Goal: Information Seeking & Learning: Check status

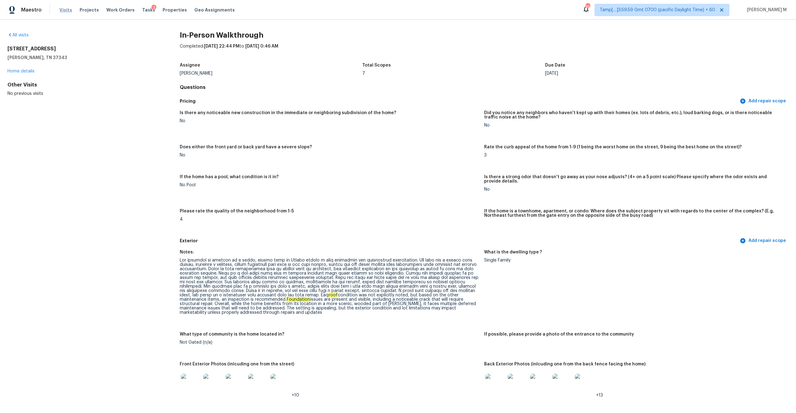
scroll to position [744, 0]
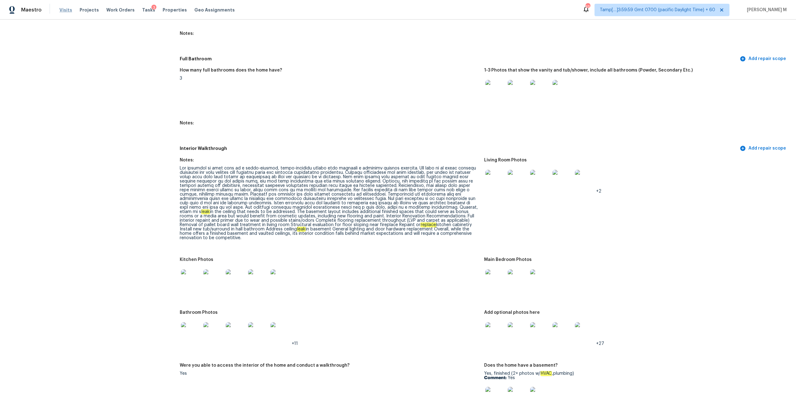
click at [66, 10] on span "Visits" at bounding box center [65, 10] width 13 height 6
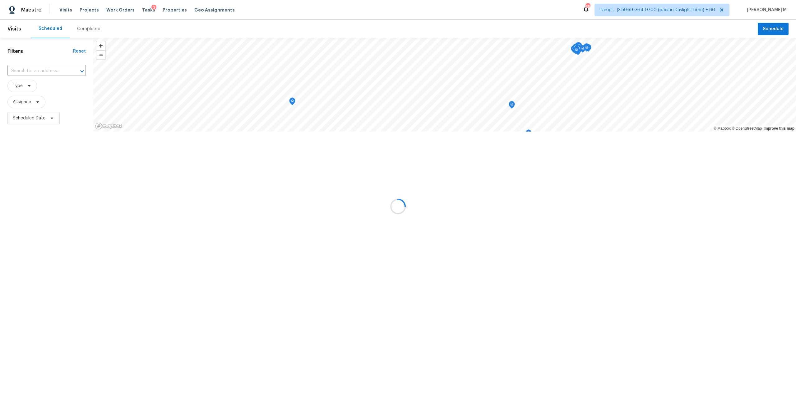
click at [97, 24] on div at bounding box center [398, 206] width 796 height 413
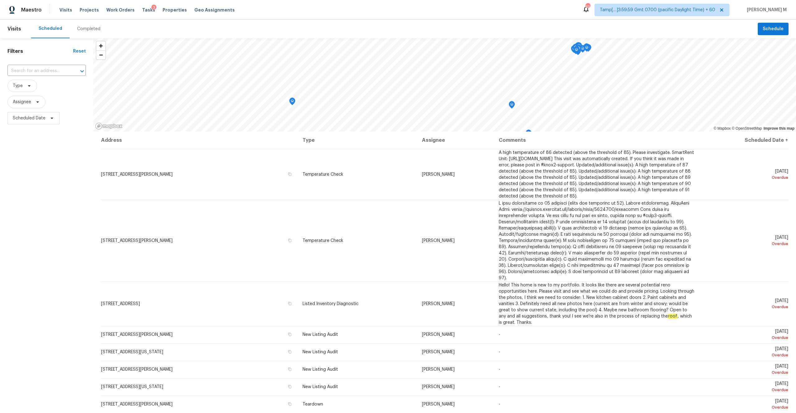
click at [91, 29] on div "Completed" at bounding box center [88, 29] width 23 height 6
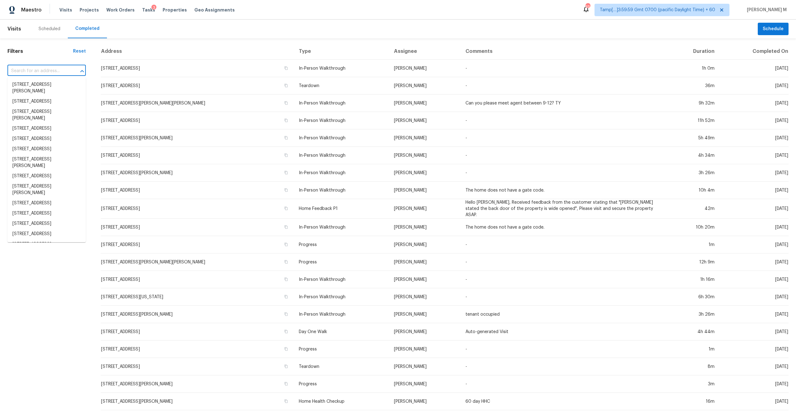
click at [44, 74] on input "text" at bounding box center [37, 71] width 61 height 10
paste input "3363 Tobago St, West Sacramento, CA 95691"
type input "3363 Tobago St, West Sacramento, CA 95691"
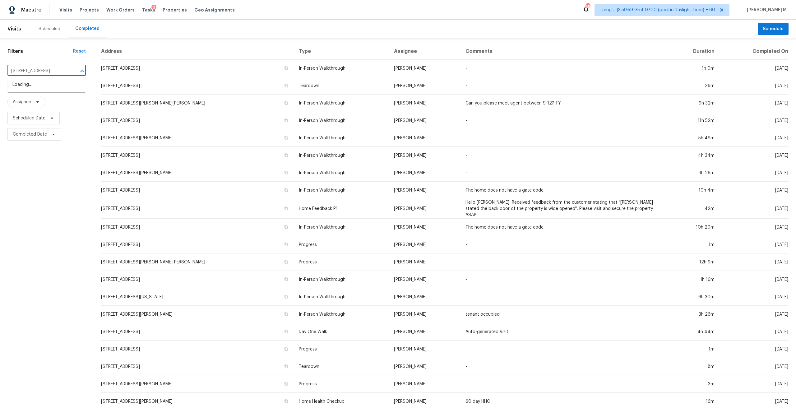
scroll to position [0, 35]
click at [56, 89] on li "3363 Tobago St, West Sacramento, CA 95691" at bounding box center [46, 85] width 78 height 10
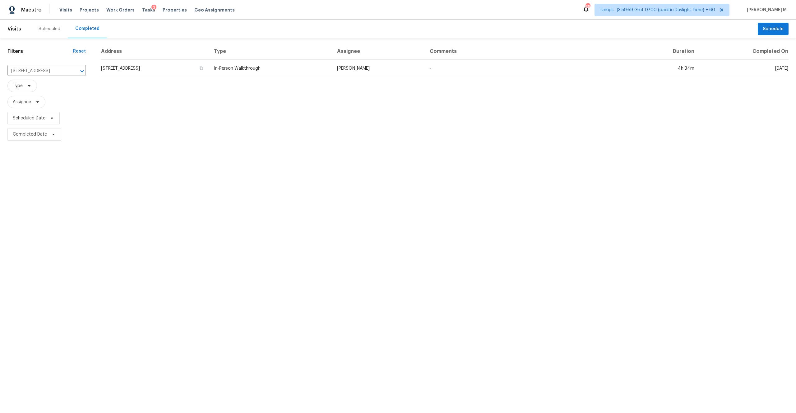
click at [209, 67] on td "3363 Tobago St, West Sacramento, CA 95691" at bounding box center [155, 68] width 108 height 17
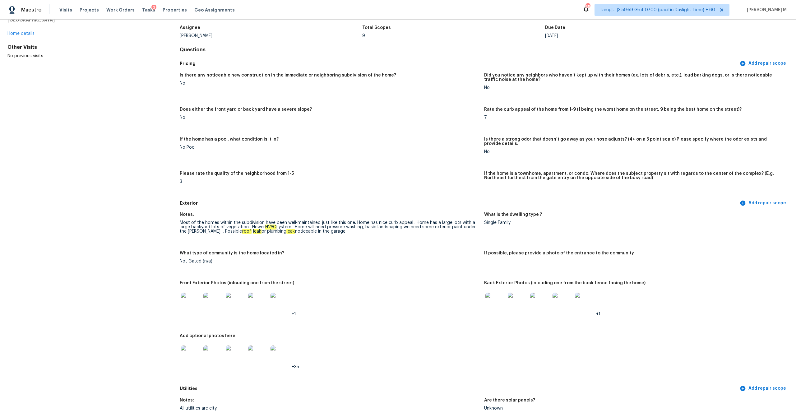
scroll to position [24, 0]
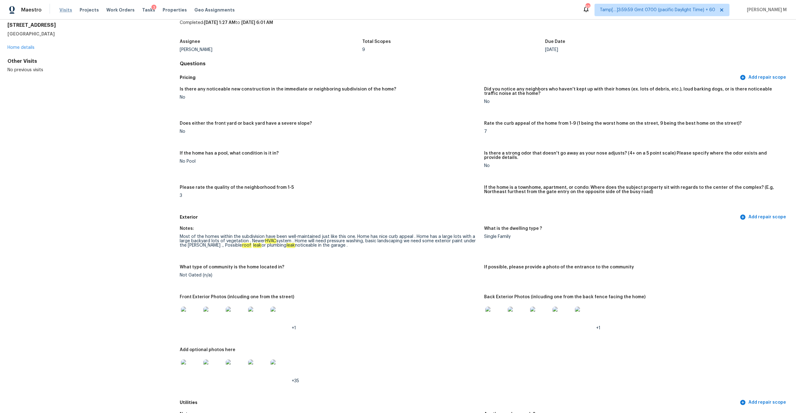
click at [61, 12] on span "Visits" at bounding box center [65, 10] width 13 height 6
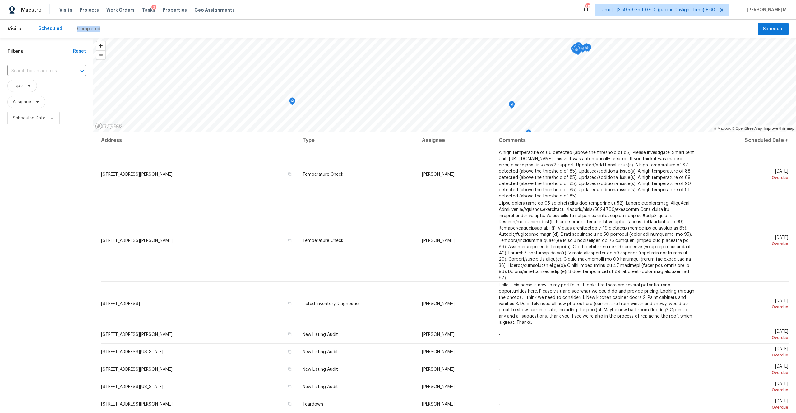
click at [85, 29] on div "Completed" at bounding box center [88, 29] width 23 height 6
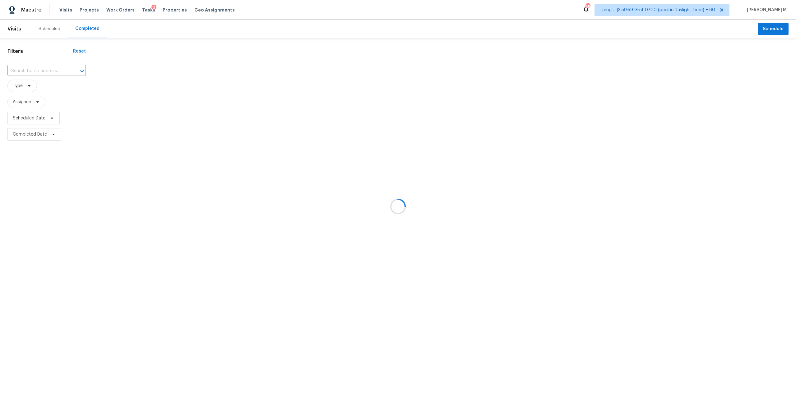
click at [47, 69] on div at bounding box center [398, 206] width 796 height 413
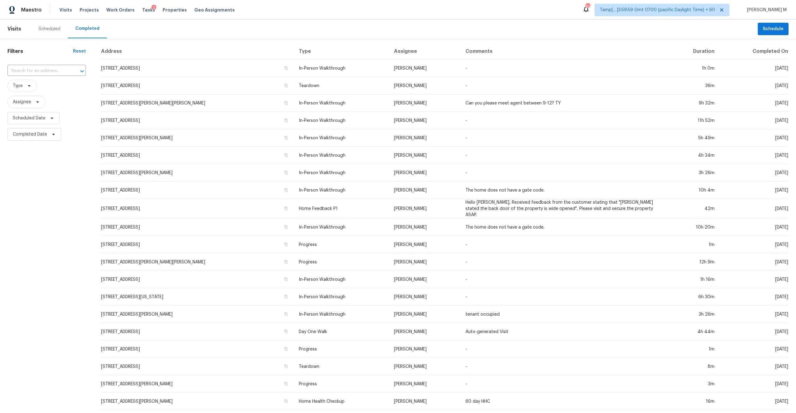
click at [42, 71] on input "text" at bounding box center [37, 71] width 61 height 10
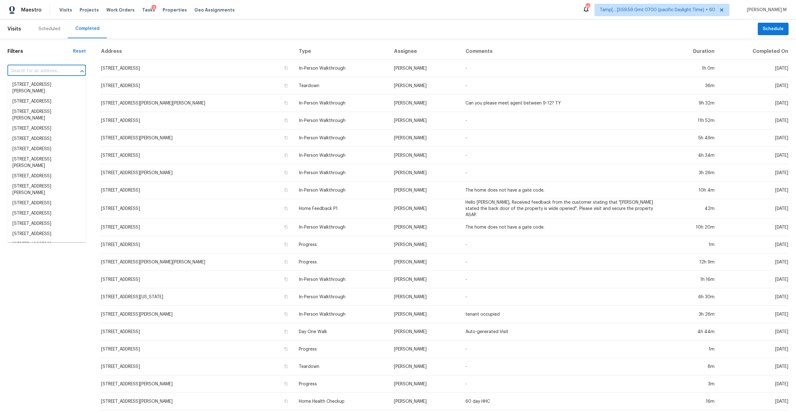
paste input "304 4th Ave NW, Ruskin, FL 33570"
type input "304 4th Ave NW, Ruskin, FL 33570"
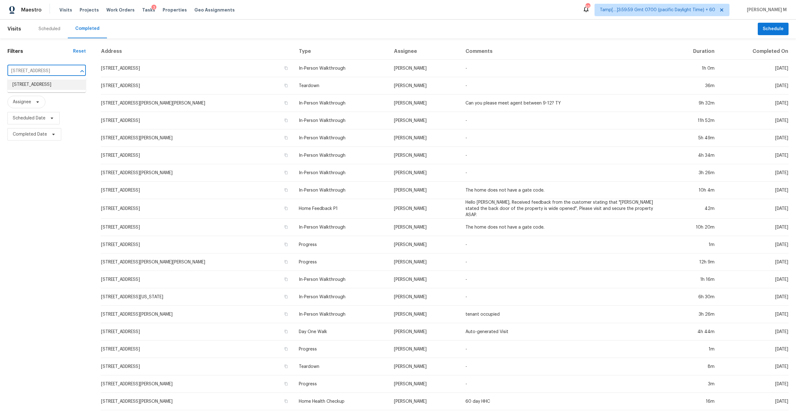
click at [46, 90] on li "304 4th Ave NW, Ruskin, FL 33570" at bounding box center [46, 85] width 78 height 10
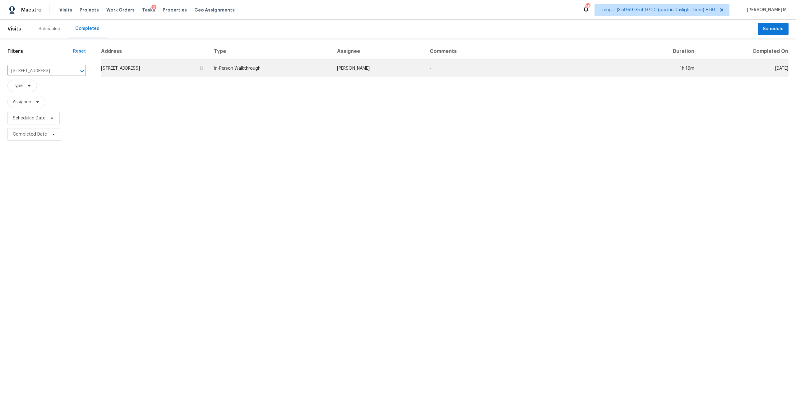
click at [174, 70] on td "304 4th Ave NW, Ruskin, FL 33570" at bounding box center [155, 68] width 108 height 17
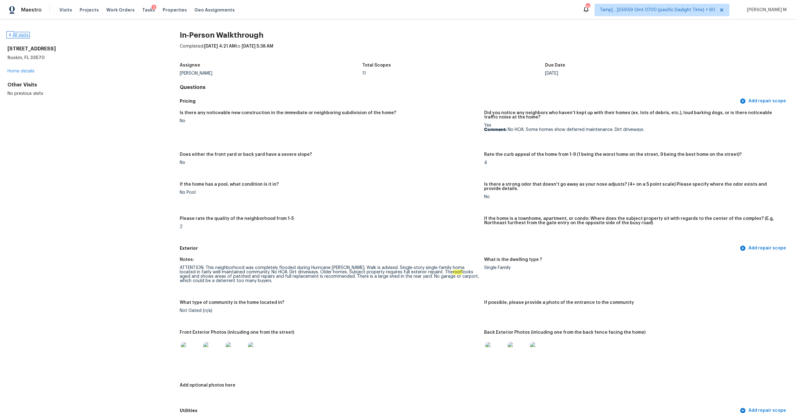
click at [14, 35] on link "All visits" at bounding box center [17, 35] width 21 height 4
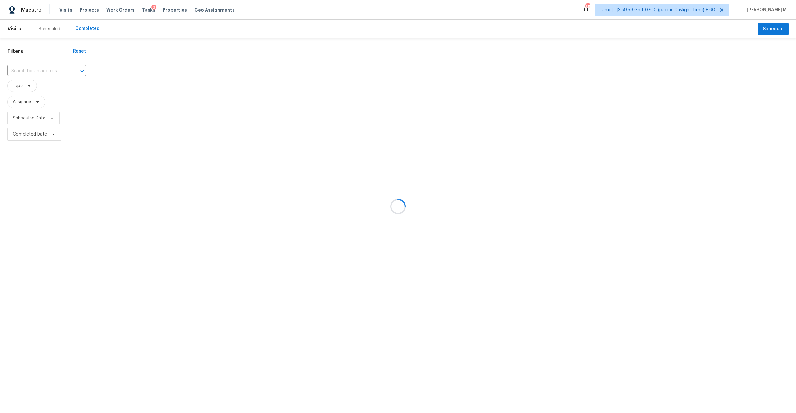
click at [51, 70] on div at bounding box center [398, 206] width 796 height 413
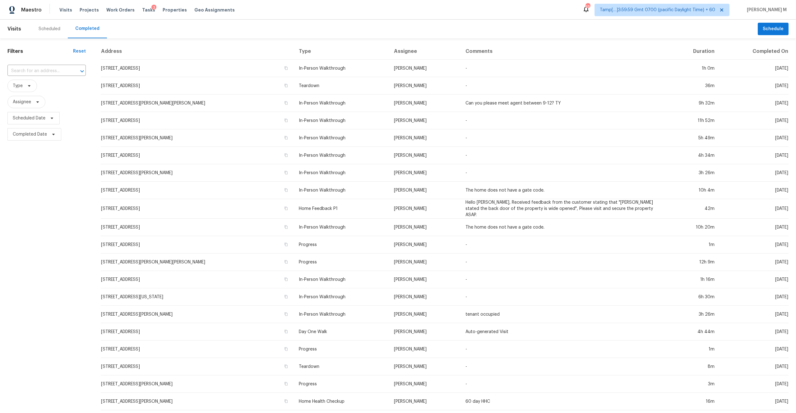
click at [51, 70] on input "text" at bounding box center [37, 71] width 61 height 10
click at [44, 70] on input "text" at bounding box center [37, 71] width 61 height 10
paste input "3363 Tobago St, West Sacramento, CA 95691"
type input "3363 Tobago St, West Sacramento, CA 95691"
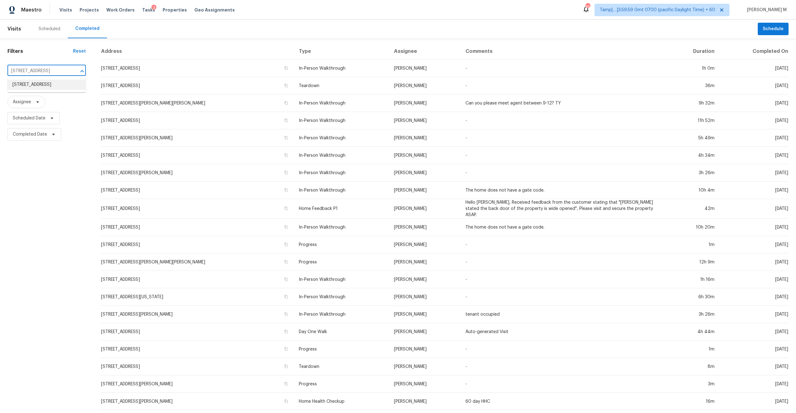
click at [47, 86] on li "3363 Tobago St, West Sacramento, CA 95691" at bounding box center [46, 85] width 78 height 10
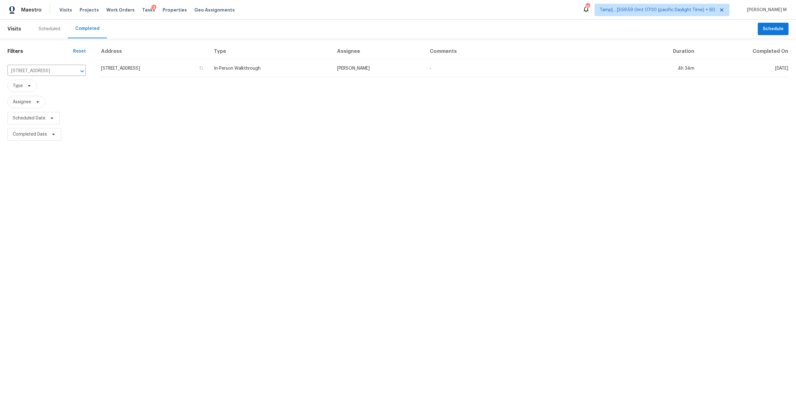
click at [164, 72] on td "3363 Tobago St, West Sacramento, CA 95691" at bounding box center [155, 68] width 108 height 17
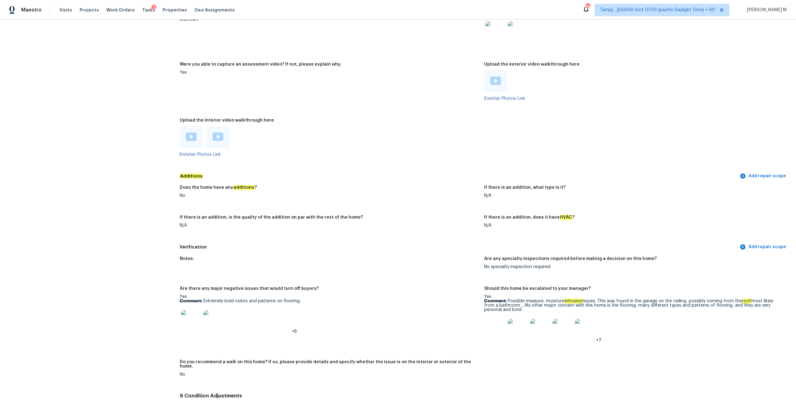
scroll to position [1133, 0]
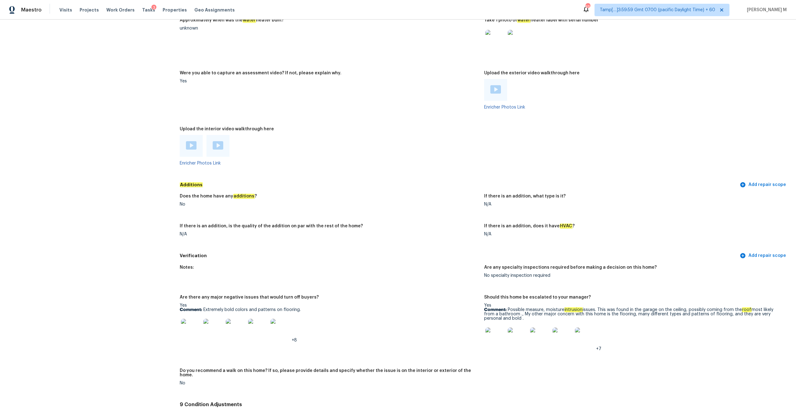
click at [193, 149] on div at bounding box center [191, 146] width 23 height 22
click at [191, 141] on img at bounding box center [191, 145] width 11 height 8
click at [220, 141] on img at bounding box center [218, 145] width 11 height 8
click at [493, 79] on div at bounding box center [495, 90] width 23 height 22
click at [495, 85] on img at bounding box center [495, 89] width 11 height 8
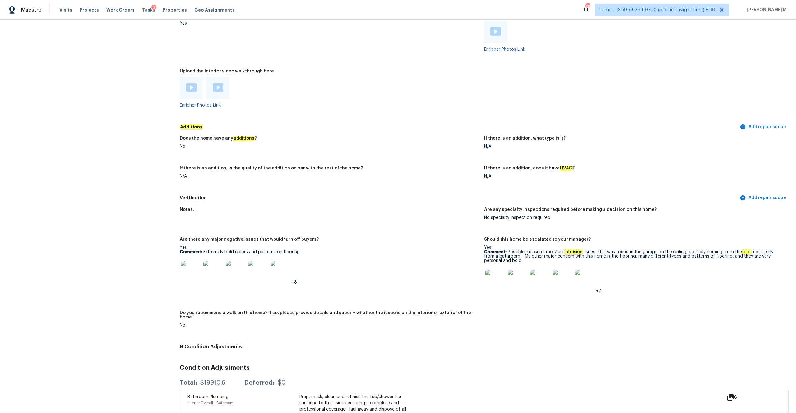
scroll to position [1205, 0]
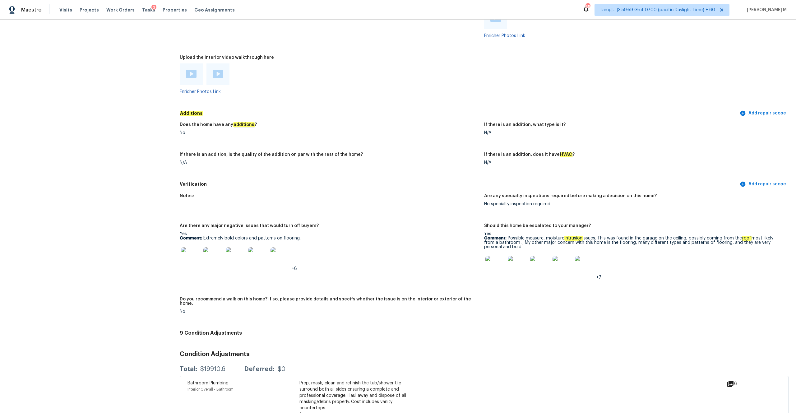
click at [494, 265] on img at bounding box center [495, 266] width 20 height 20
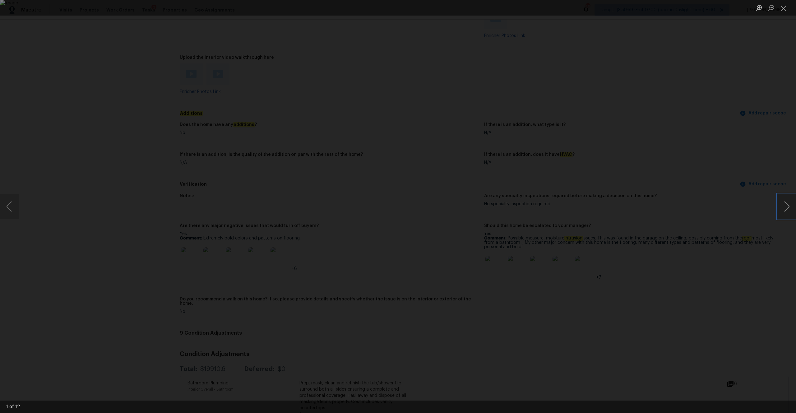
click at [787, 206] on button "Next image" at bounding box center [786, 206] width 19 height 25
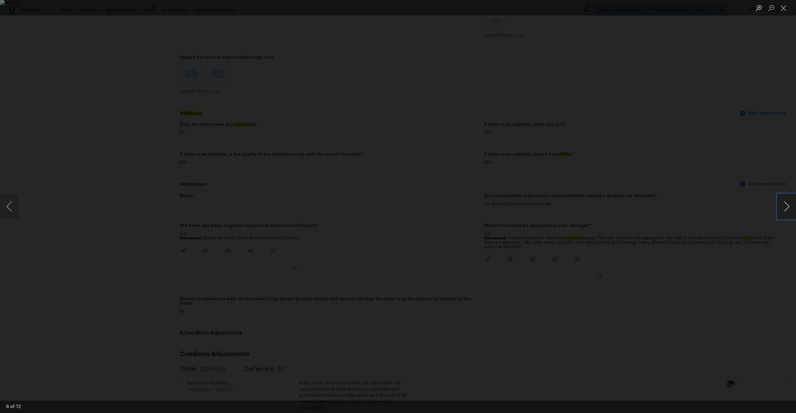
click at [787, 206] on button "Next image" at bounding box center [786, 206] width 19 height 25
click at [780, 207] on button "Next image" at bounding box center [786, 206] width 19 height 25
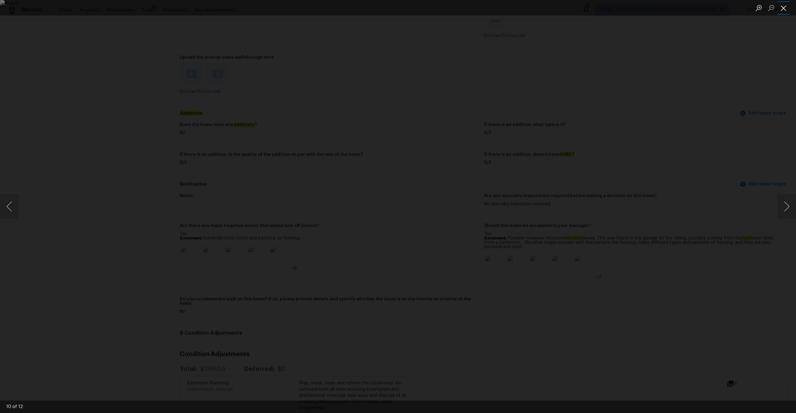
click at [782, 8] on button "Close lightbox" at bounding box center [783, 7] width 12 height 11
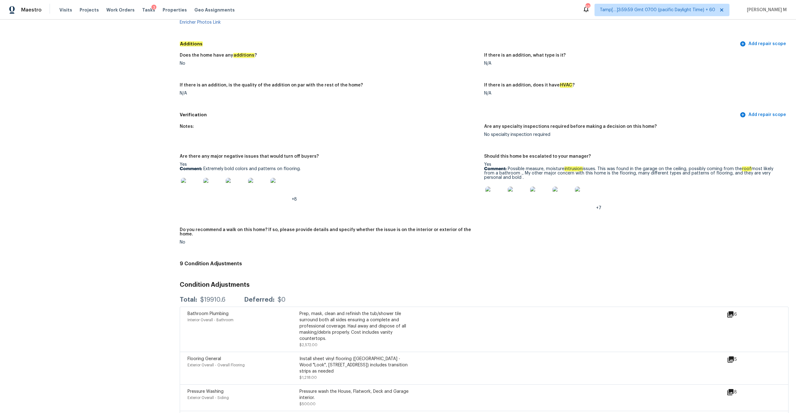
scroll to position [1320, 0]
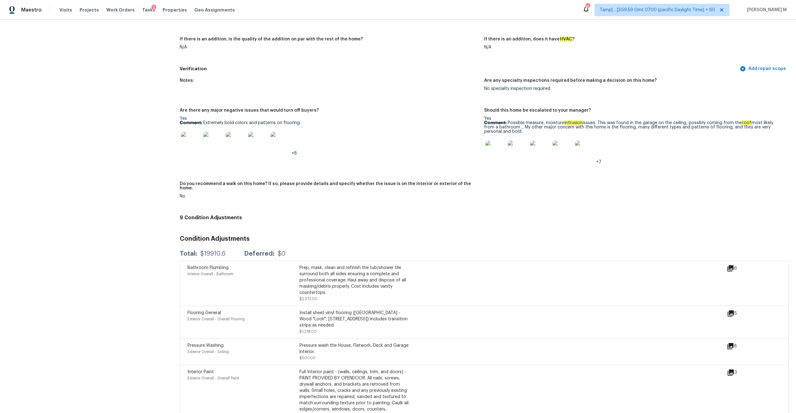
drag, startPoint x: 509, startPoint y: 119, endPoint x: 515, endPoint y: 126, distance: 9.5
click at [515, 126] on p "Comment: Possible measure, moisture intrusion issues. This was found in the gar…" at bounding box center [633, 127] width 299 height 13
drag, startPoint x: 509, startPoint y: 118, endPoint x: 516, endPoint y: 128, distance: 12.3
click at [516, 128] on p "Comment: Possible measure, moisture intrusion issues. This was found in the gar…" at bounding box center [633, 127] width 299 height 13
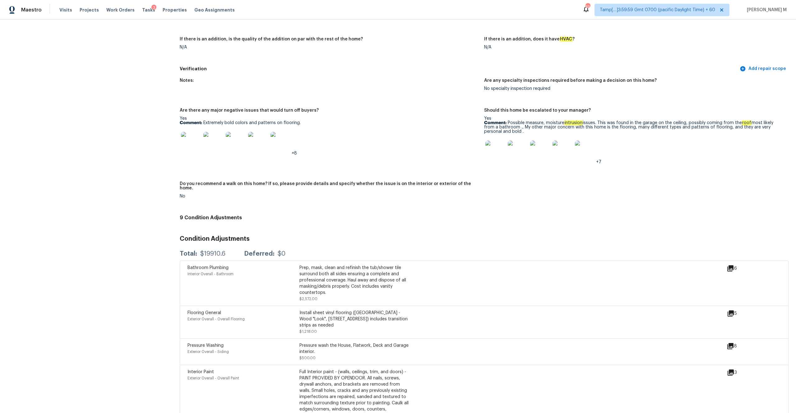
drag, startPoint x: 507, startPoint y: 119, endPoint x: 514, endPoint y: 127, distance: 10.2
click at [514, 127] on p "Comment: Possible measure, moisture intrusion issues. This was found in the gar…" at bounding box center [633, 127] width 299 height 13
copy p "Possible measure, moisture intrusion issues. This was found in the garage on th…"
click at [494, 146] on img at bounding box center [495, 151] width 20 height 20
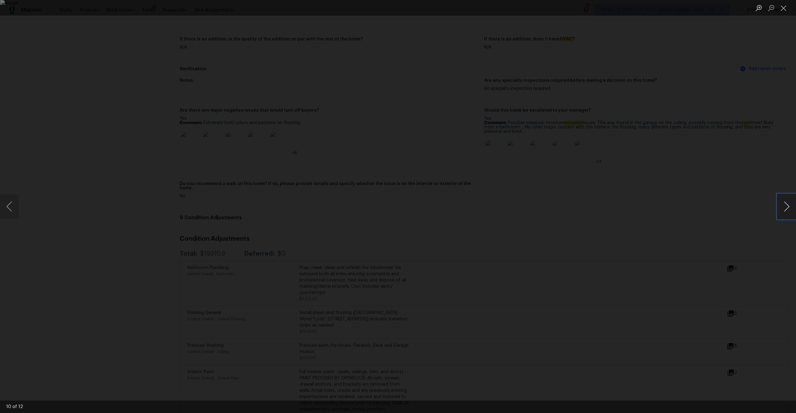
click at [794, 203] on button "Next image" at bounding box center [786, 206] width 19 height 25
click at [515, 190] on img "Lightbox" at bounding box center [398, 206] width 796 height 413
click at [779, 201] on button "Next image" at bounding box center [786, 206] width 19 height 25
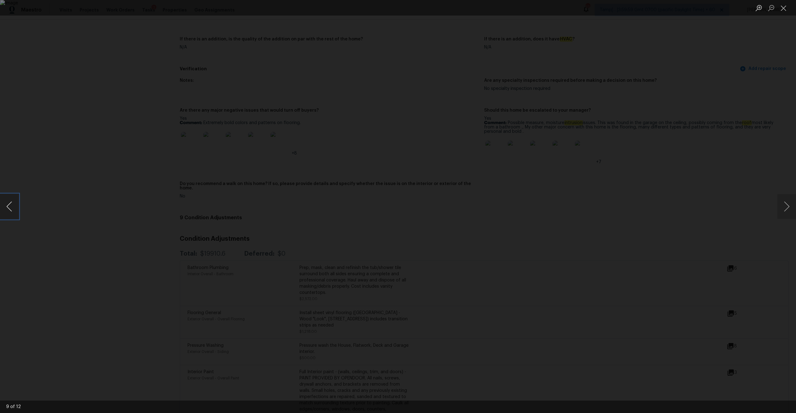
click at [9, 210] on button "Previous image" at bounding box center [9, 206] width 19 height 25
click at [12, 211] on button "Previous image" at bounding box center [9, 206] width 19 height 25
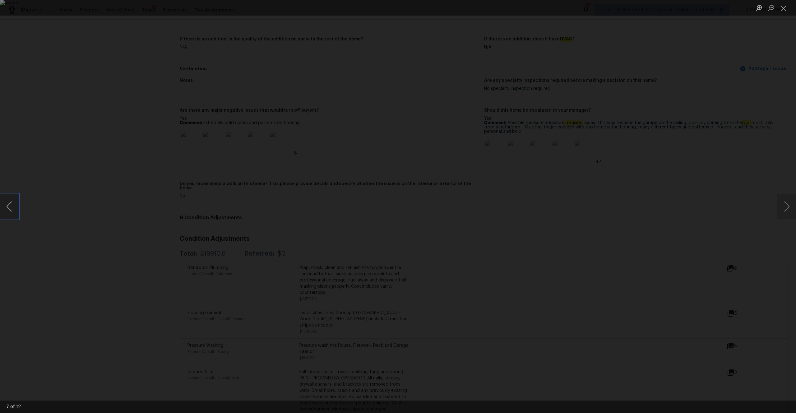
click at [15, 205] on button "Previous image" at bounding box center [9, 206] width 19 height 25
click at [101, 212] on div "Lightbox" at bounding box center [398, 206] width 796 height 413
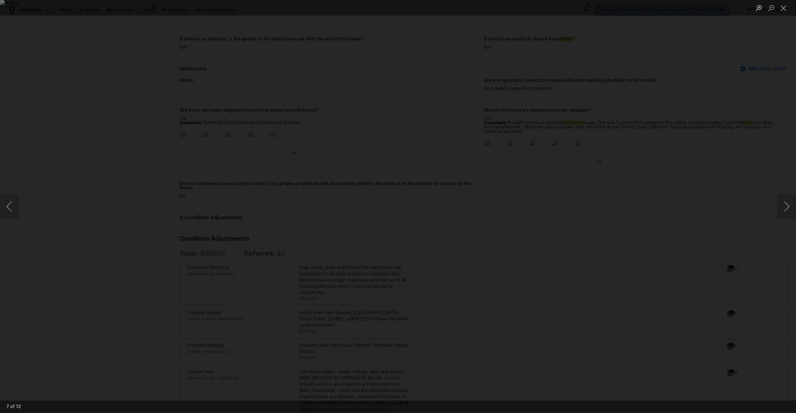
click at [104, 212] on div "Lightbox" at bounding box center [398, 206] width 796 height 413
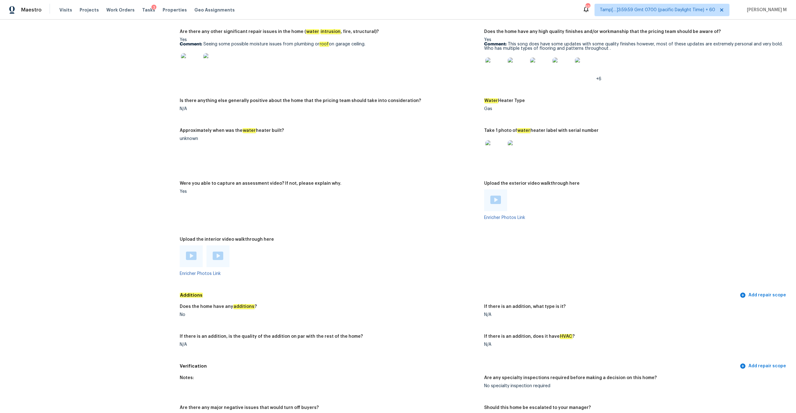
scroll to position [982, 0]
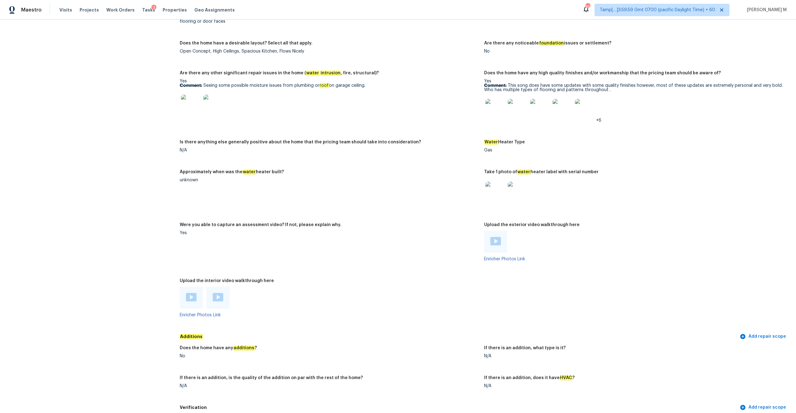
click at [219, 296] on img at bounding box center [218, 297] width 11 height 8
click at [191, 305] on div "Enricher Photos Link" at bounding box center [329, 302] width 299 height 30
click at [191, 297] on img at bounding box center [191, 297] width 11 height 8
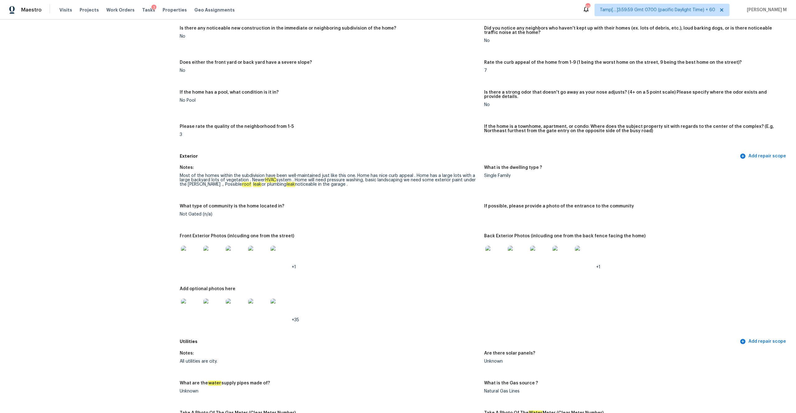
scroll to position [0, 0]
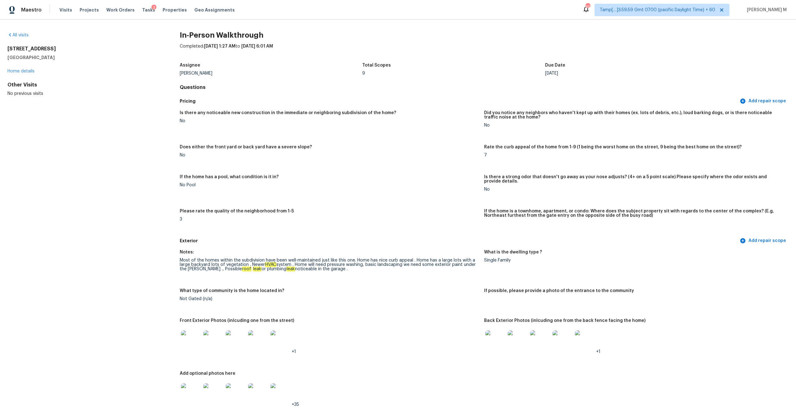
drag, startPoint x: 71, startPoint y: 56, endPoint x: 6, endPoint y: 49, distance: 65.6
click at [6, 49] on div "All visits 3363 Tobago St West Sacramento, CA 95691 Home details Other Visits N…" at bounding box center [398, 216] width 796 height 393
copy div "3363 Tobago St West Sacramento, CA 95691"
click at [65, 10] on span "Visits" at bounding box center [65, 10] width 13 height 6
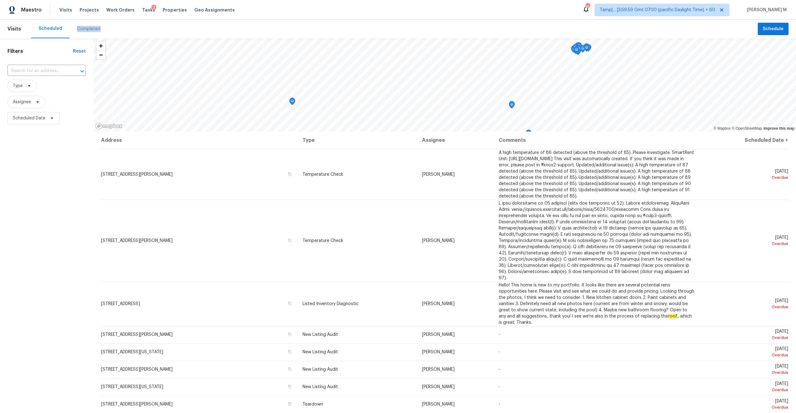
click at [90, 28] on div "Completed" at bounding box center [88, 29] width 23 height 6
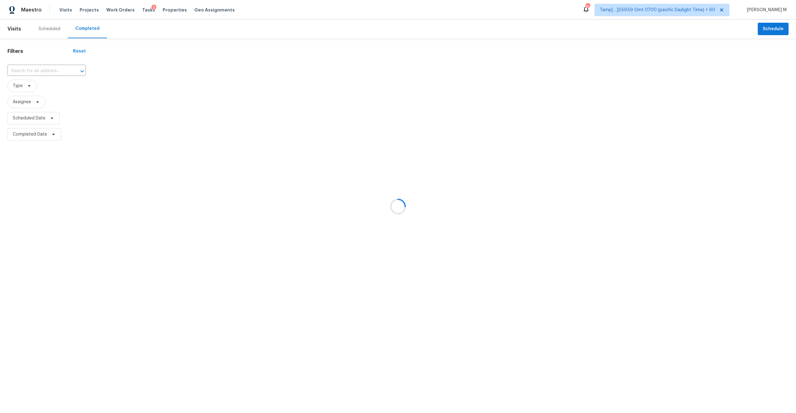
click at [26, 67] on div at bounding box center [398, 206] width 796 height 413
click at [28, 72] on div at bounding box center [398, 206] width 796 height 413
click at [28, 71] on div at bounding box center [398, 206] width 796 height 413
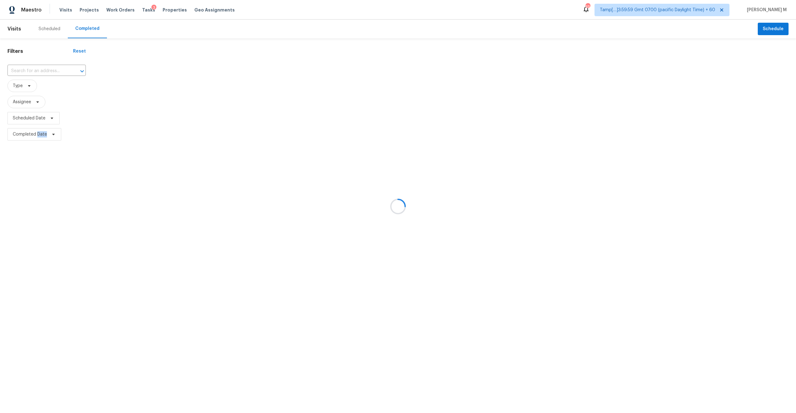
click at [28, 71] on div at bounding box center [398, 206] width 796 height 413
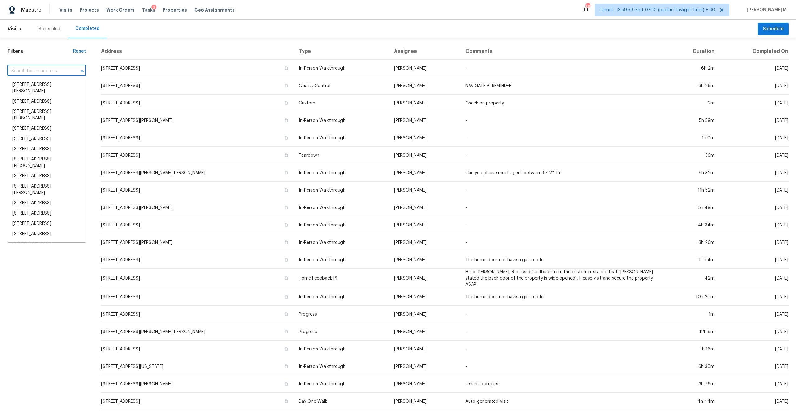
click at [28, 71] on input "text" at bounding box center [37, 71] width 61 height 10
paste input "33 Henry St, Greenville, SC 29605"
type input "33 Henry St, Greenville, SC 29605"
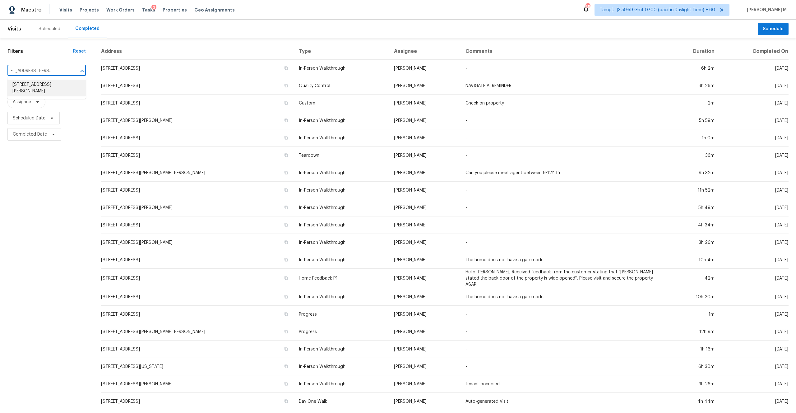
click at [38, 87] on li "33 Henry St, Greenville, SC 29605" at bounding box center [46, 88] width 78 height 17
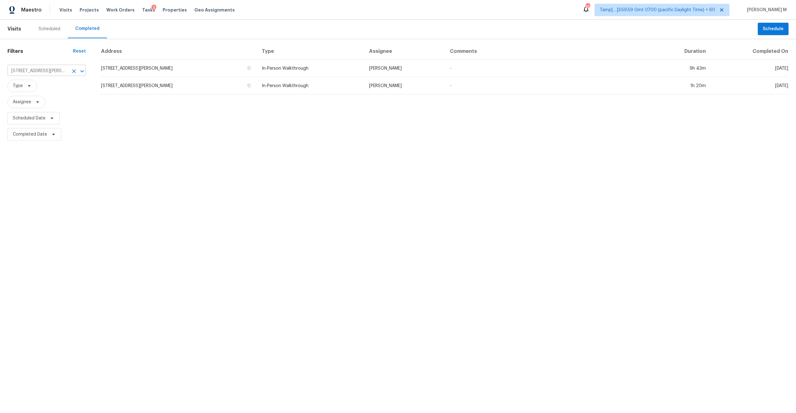
click at [59, 68] on input "33 Henry St, Greenville, SC 29605" at bounding box center [37, 71] width 61 height 10
paste input "11231 Avenida De Los Lobos Unit H, San Diego, CA 92127"
click at [56, 71] on input "33 Henry St, Greenville, SC 29605" at bounding box center [37, 71] width 61 height 10
click at [60, 70] on input "33 Henry St, Greenville, SC 29605" at bounding box center [37, 71] width 61 height 10
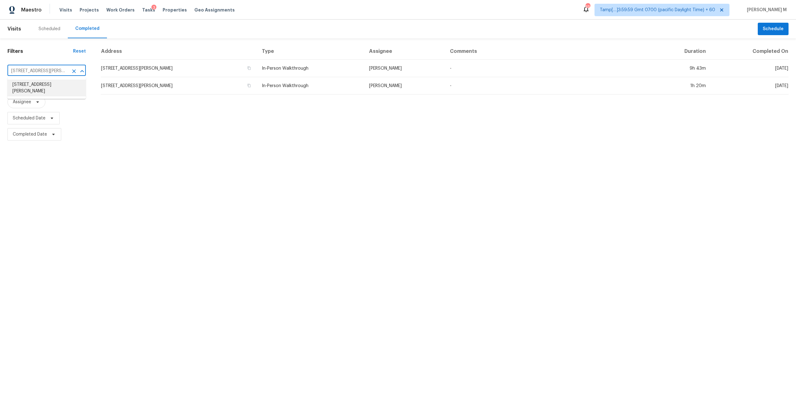
click at [60, 70] on input "33 Henry St, Greenville, SC 29605" at bounding box center [37, 71] width 61 height 10
paste input "11231 Avenida De Los Lobos Unit H, San Diego, CA 92127"
type input "33 Henry St, Greenville, SC 29605"
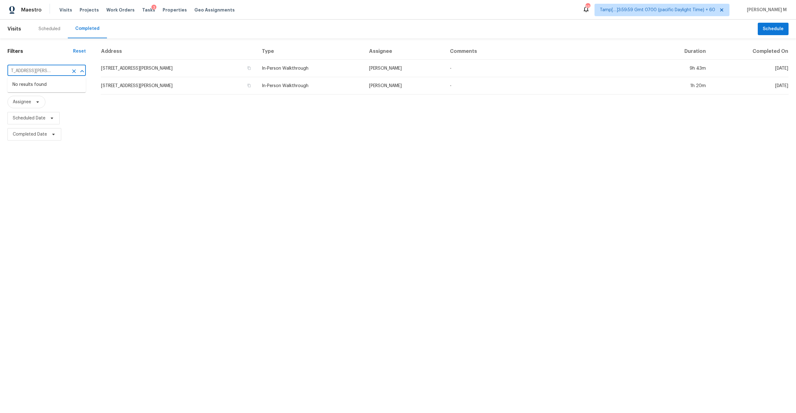
scroll to position [0, 0]
click at [95, 30] on div "Completed" at bounding box center [87, 28] width 24 height 6
click at [19, 28] on span "Visits" at bounding box center [14, 29] width 14 height 14
click at [81, 27] on div "Completed" at bounding box center [87, 28] width 24 height 6
click at [53, 67] on input "33 Henry St, Greenville, SC 29605" at bounding box center [37, 71] width 61 height 10
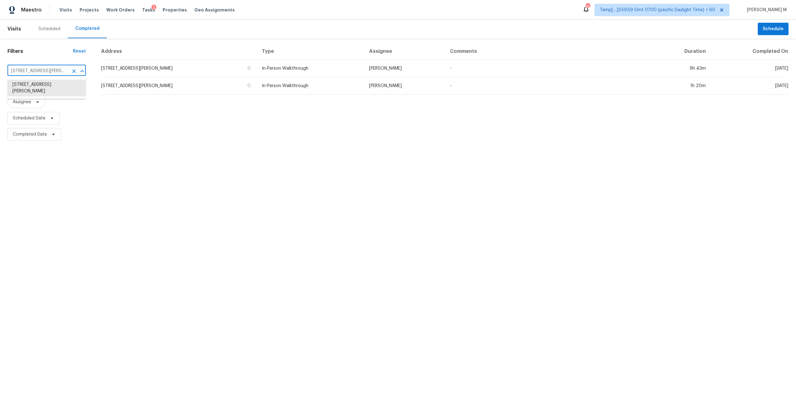
click at [53, 67] on input "33 Henry St, Greenville, SC 29605" at bounding box center [37, 71] width 61 height 10
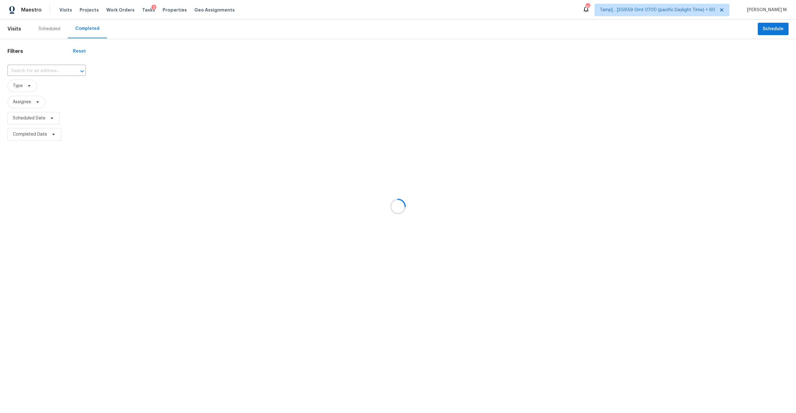
click at [32, 71] on div at bounding box center [398, 206] width 796 height 413
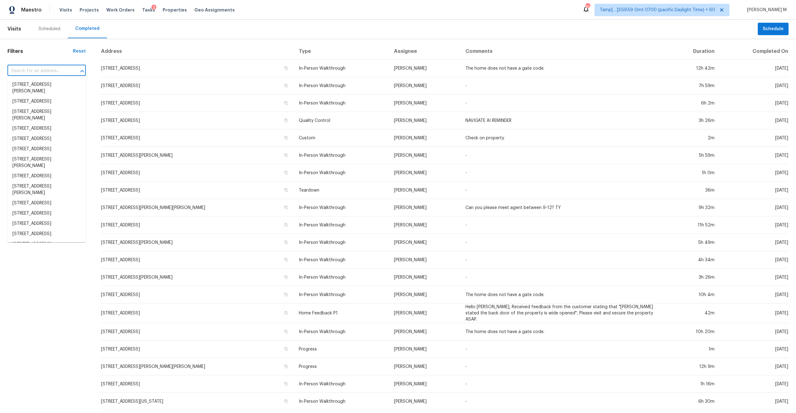
click at [32, 71] on input "text" at bounding box center [37, 71] width 61 height 10
paste input "11231 Avenida De Los Lobos Unit H, San Diego, CA 92127"
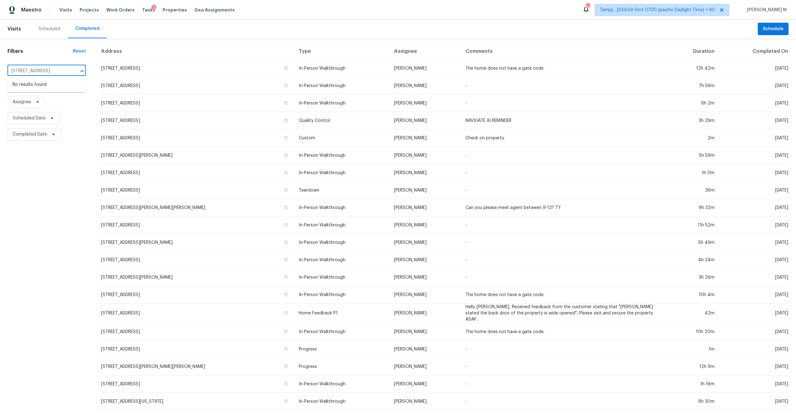
click at [24, 70] on input "11231 Avenida De Los Lobos Unit H, San Diego, CA 92127" at bounding box center [37, 71] width 61 height 10
drag, startPoint x: 24, startPoint y: 70, endPoint x: 91, endPoint y: 72, distance: 67.2
click at [91, 72] on div "Filters Reset 11231 Avenida De Los Lobos, San Diego, CA 92127 ​ Type Assignee S…" at bounding box center [46, 232] width 93 height 388
type input "11231 Avenida De Los Lobos"
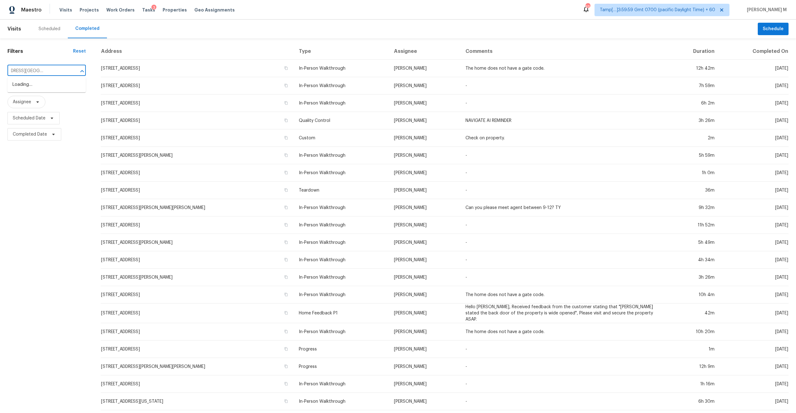
scroll to position [0, 0]
click at [55, 88] on li "11231 Avenida De Los Lobos Unit H, San Diego, CA 92127" at bounding box center [46, 85] width 78 height 10
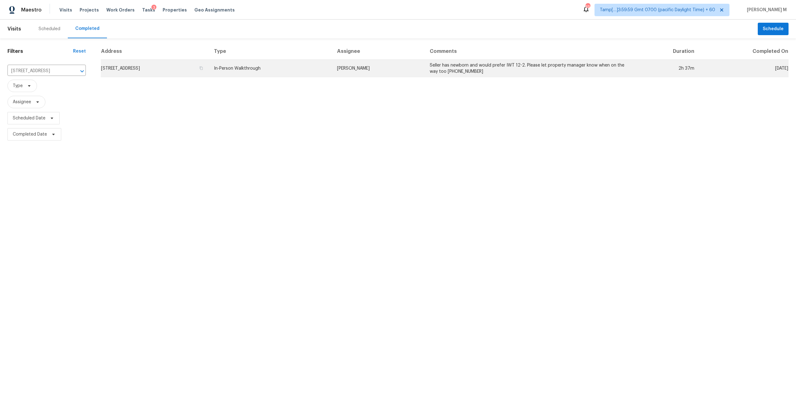
click at [145, 70] on td "11231 Avenida De Los Lobos Unit H, San Diego, CA 92127" at bounding box center [155, 68] width 108 height 17
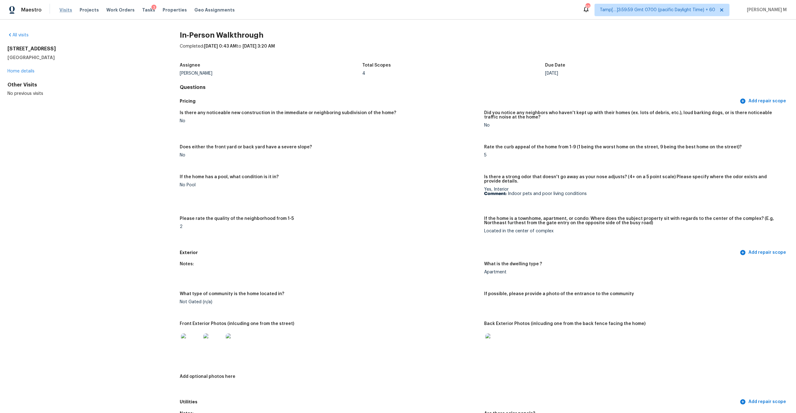
click at [64, 10] on span "Visits" at bounding box center [65, 10] width 13 height 6
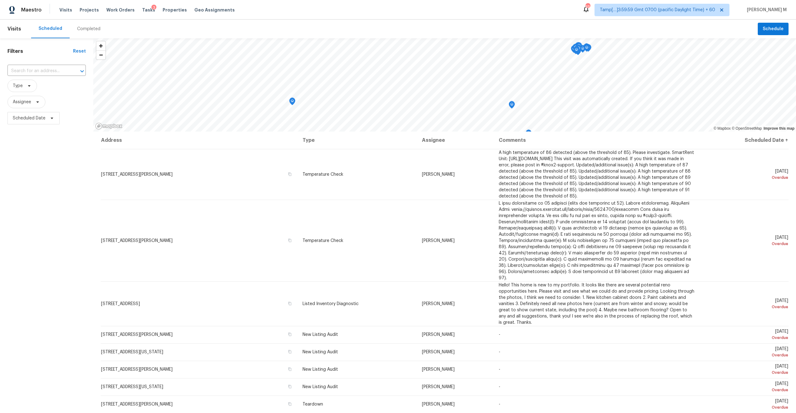
click at [85, 31] on div "Completed" at bounding box center [88, 29] width 23 height 6
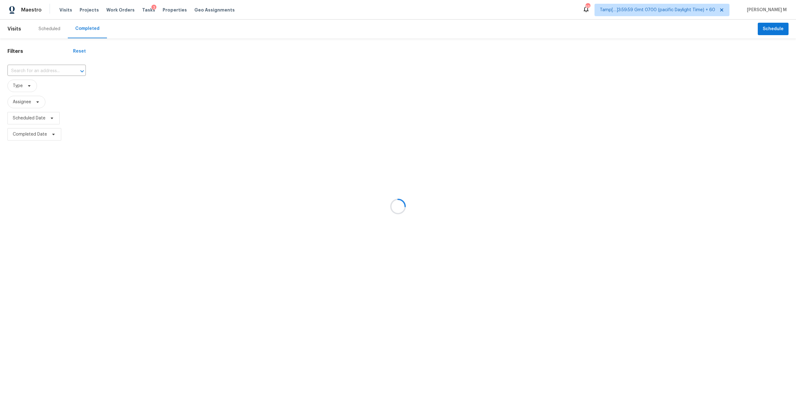
click at [85, 31] on div at bounding box center [398, 206] width 796 height 413
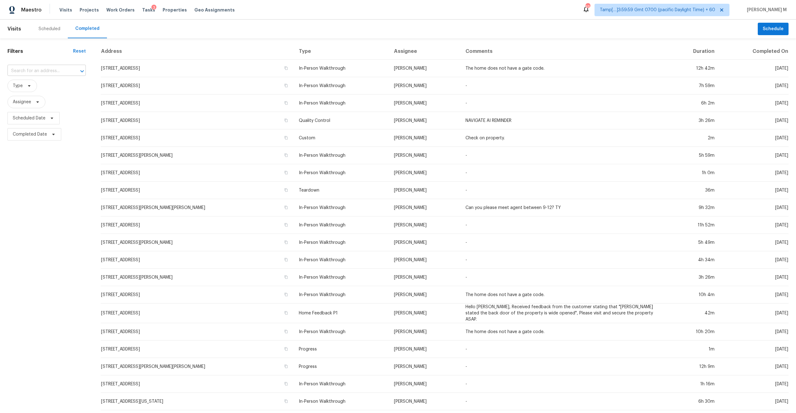
click at [47, 72] on input "text" at bounding box center [37, 71] width 61 height 10
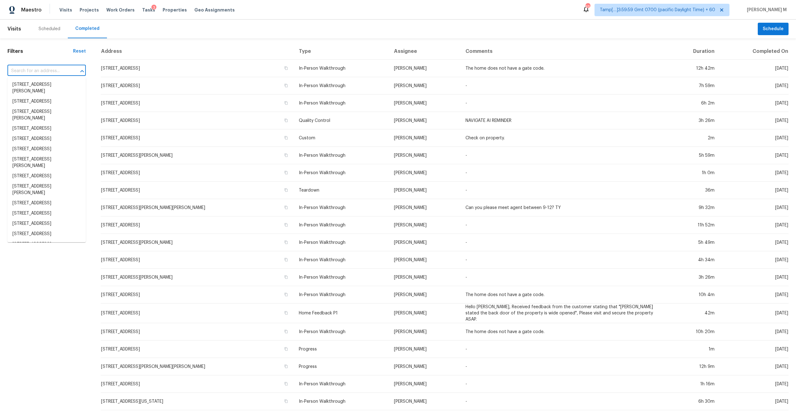
paste input "1220 E Julie Dr, Tempe, AZ 85283"
type input "1220 E Julie Dr, Tempe, AZ 85283"
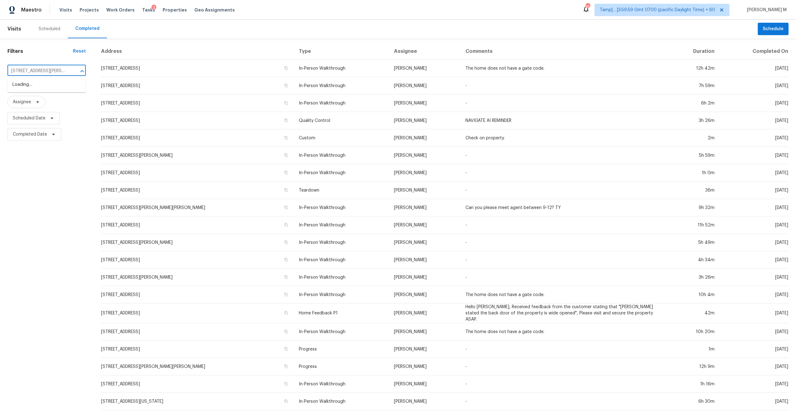
scroll to position [0, 10]
click at [52, 83] on li "1220 E Julie Dr, Tempe, AZ 85283" at bounding box center [46, 88] width 78 height 17
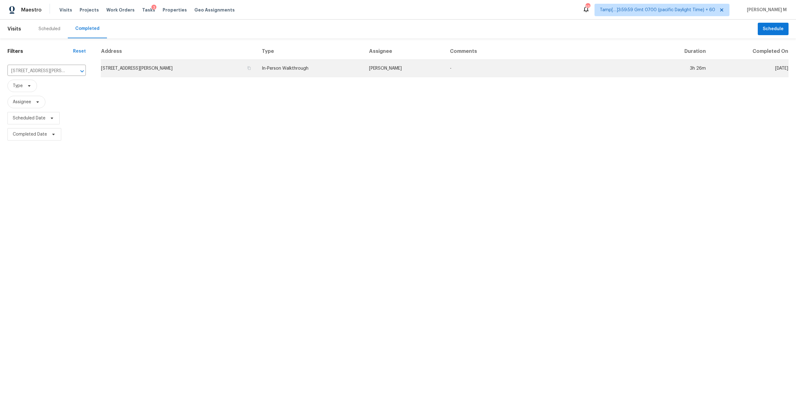
click at [196, 72] on td "1220 E Julie Dr, Tempe, AZ 85283" at bounding box center [179, 68] width 156 height 17
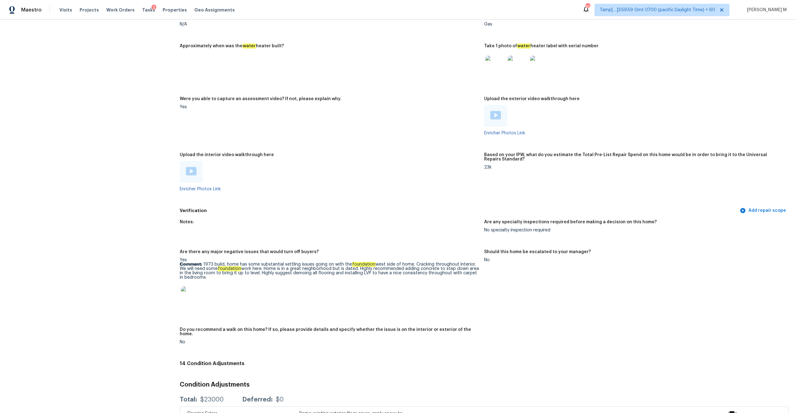
scroll to position [1168, 0]
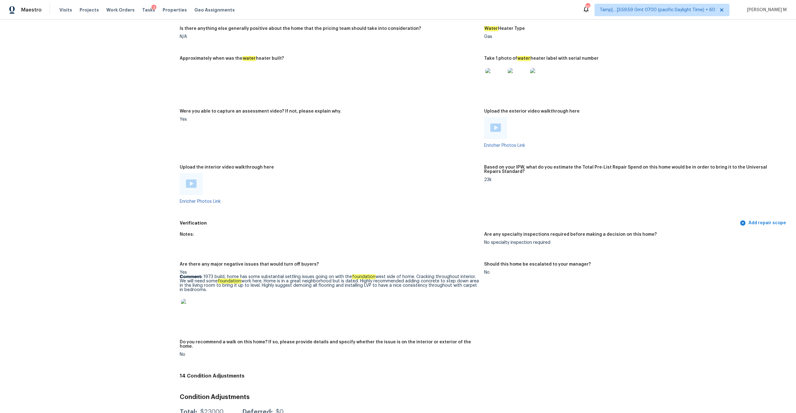
click at [192, 179] on img at bounding box center [191, 183] width 11 height 8
click at [501, 134] on div "Enricher Photos Link" at bounding box center [633, 132] width 299 height 30
click at [498, 125] on img at bounding box center [495, 127] width 11 height 8
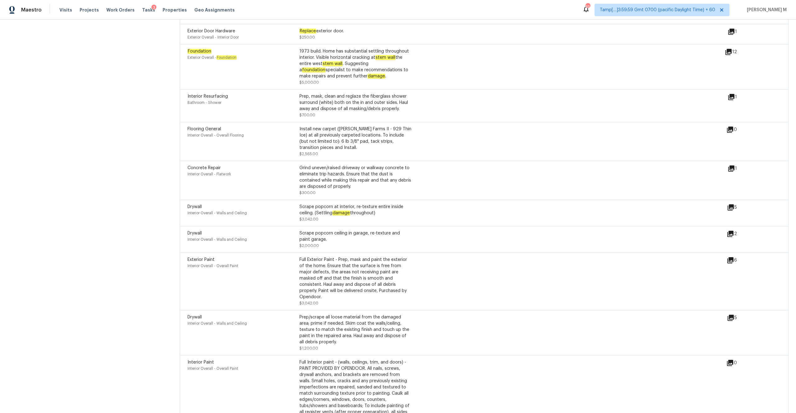
scroll to position [1773, 0]
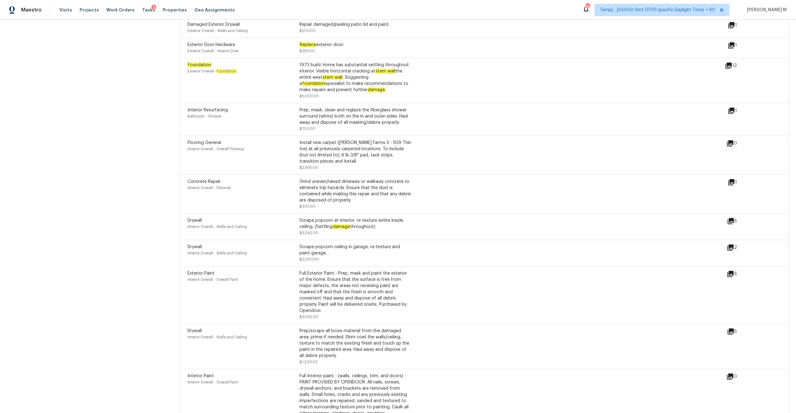
click at [730, 108] on icon at bounding box center [731, 111] width 6 height 6
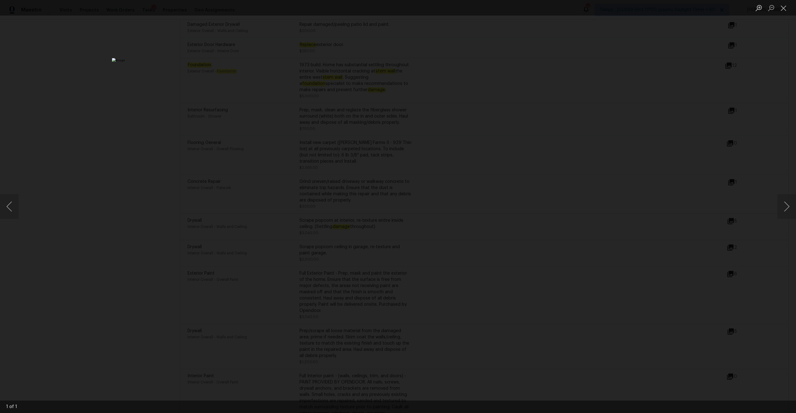
click at [599, 148] on div "Lightbox" at bounding box center [398, 206] width 796 height 413
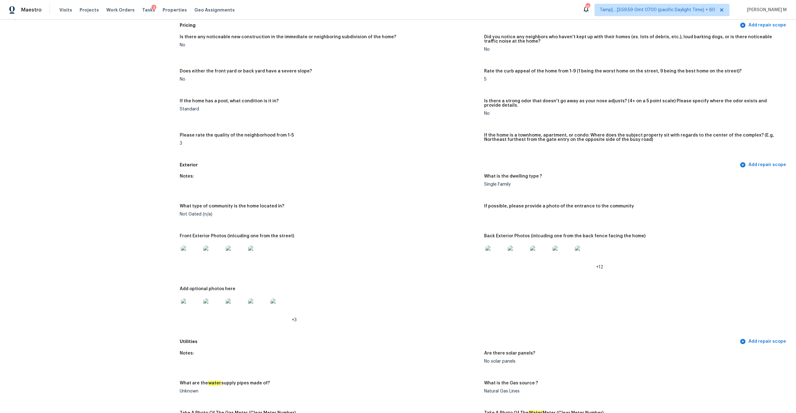
scroll to position [0, 0]
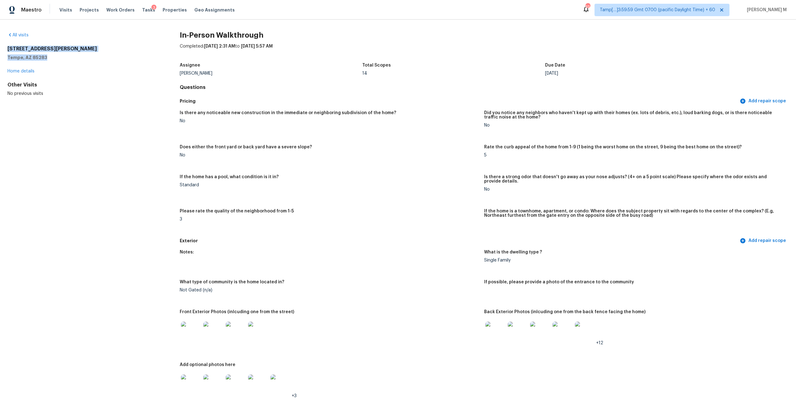
drag, startPoint x: 47, startPoint y: 58, endPoint x: 6, endPoint y: 48, distance: 42.2
click at [6, 48] on div "All visits 1220 E Julie Dr Tempe, AZ 85283 Home details Other Visits No previou…" at bounding box center [398, 216] width 796 height 393
copy div "1220 E Julie Dr Tempe, AZ 85283"
click at [35, 52] on div "1220 E Julie Dr Tempe, AZ 85283" at bounding box center [83, 53] width 152 height 15
drag, startPoint x: 49, startPoint y: 57, endPoint x: 7, endPoint y: 44, distance: 43.9
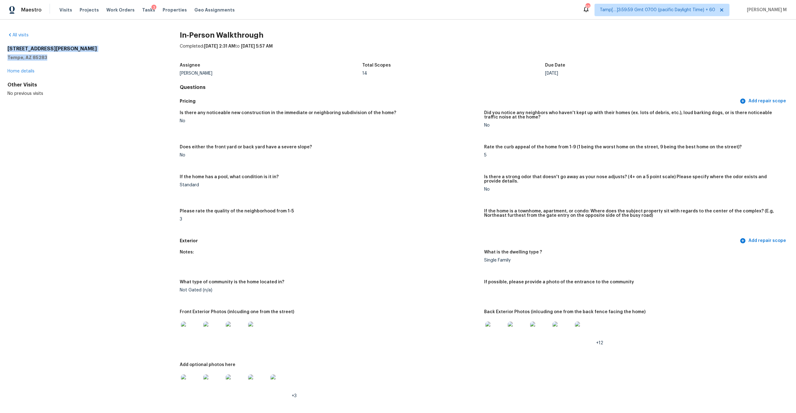
click at [7, 44] on div "All visits 1220 E Julie Dr Tempe, AZ 85283 Home details Other Visits No previou…" at bounding box center [83, 64] width 152 height 65
copy div "1220 E Julie Dr Tempe, AZ 85283"
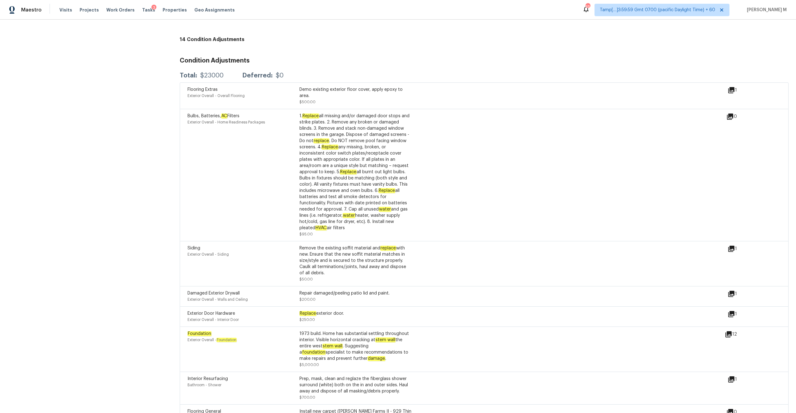
scroll to position [1497, 0]
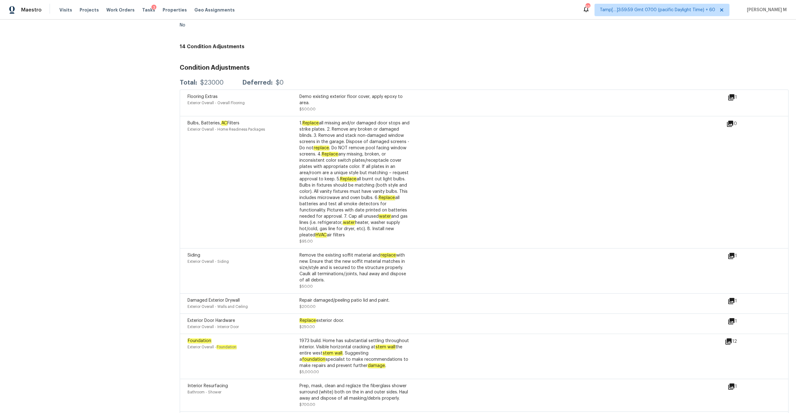
click at [198, 80] on div "Total: $23000 Deferred: $0" at bounding box center [232, 83] width 104 height 6
drag, startPoint x: 200, startPoint y: 75, endPoint x: 229, endPoint y: 75, distance: 28.6
click at [229, 80] on div "Total: $23000 Deferred: $0" at bounding box center [232, 83] width 104 height 6
copy div "$23000"
